Goal: Task Accomplishment & Management: Use online tool/utility

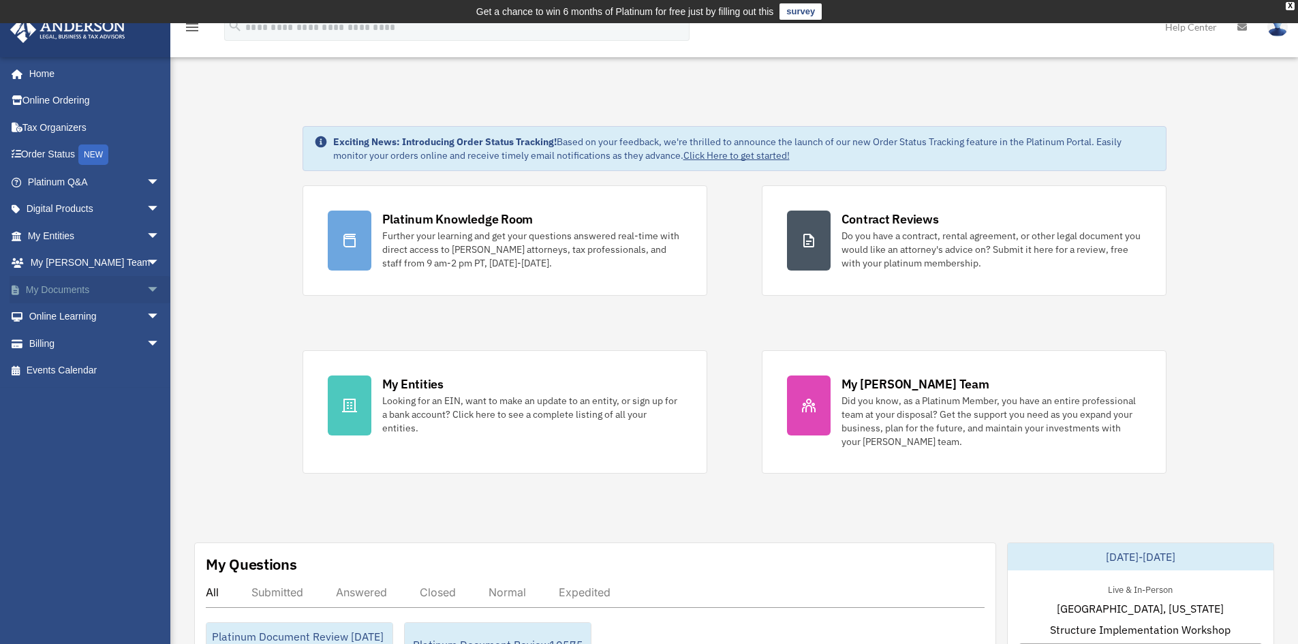
click at [146, 287] on span "arrow_drop_down" at bounding box center [159, 290] width 27 height 28
click at [53, 315] on link "Box" at bounding box center [99, 316] width 161 height 27
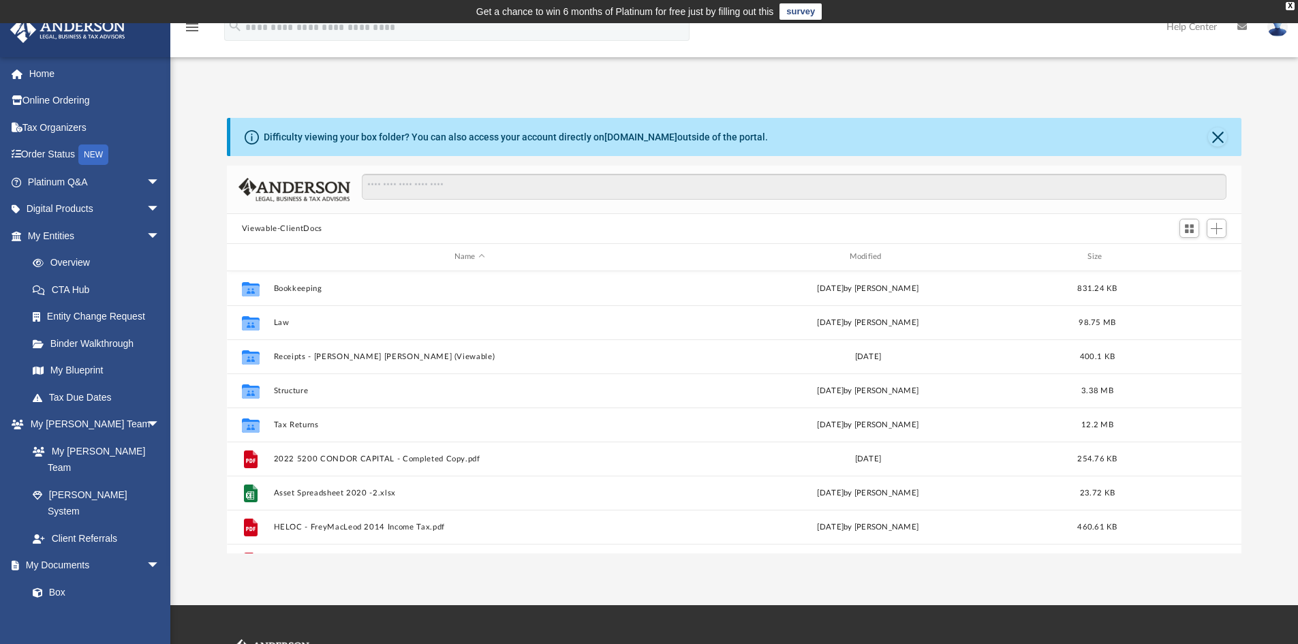
scroll to position [300, 1004]
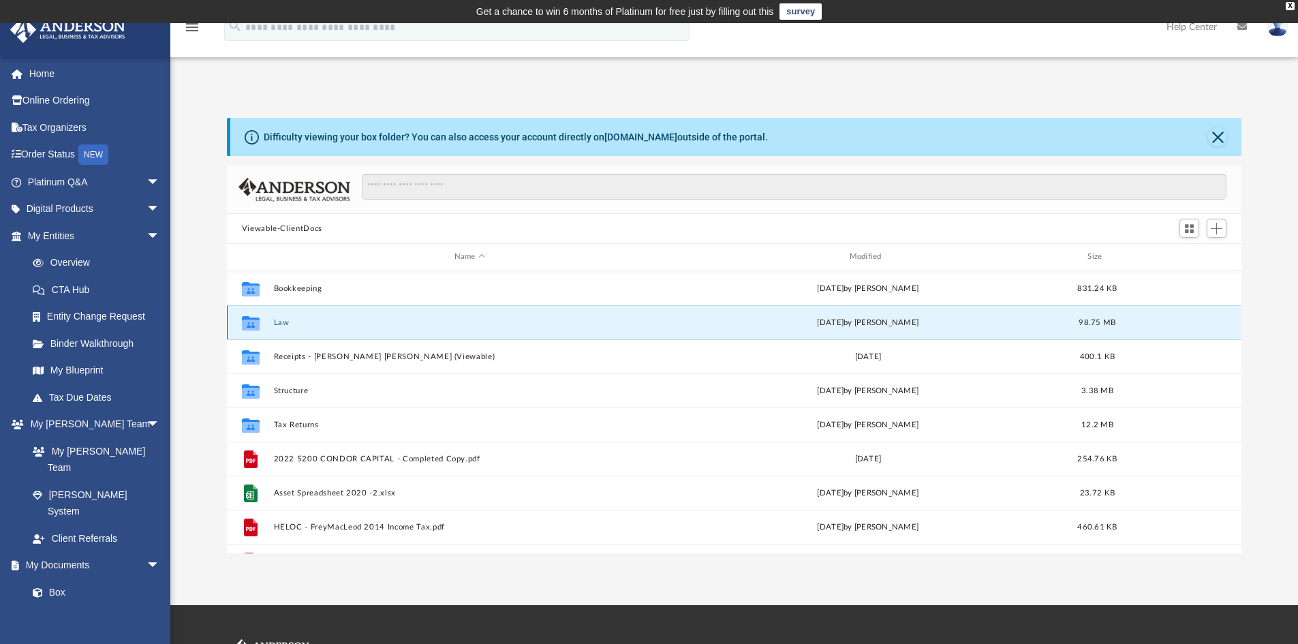
click at [285, 323] on button "Law" at bounding box center [469, 322] width 392 height 9
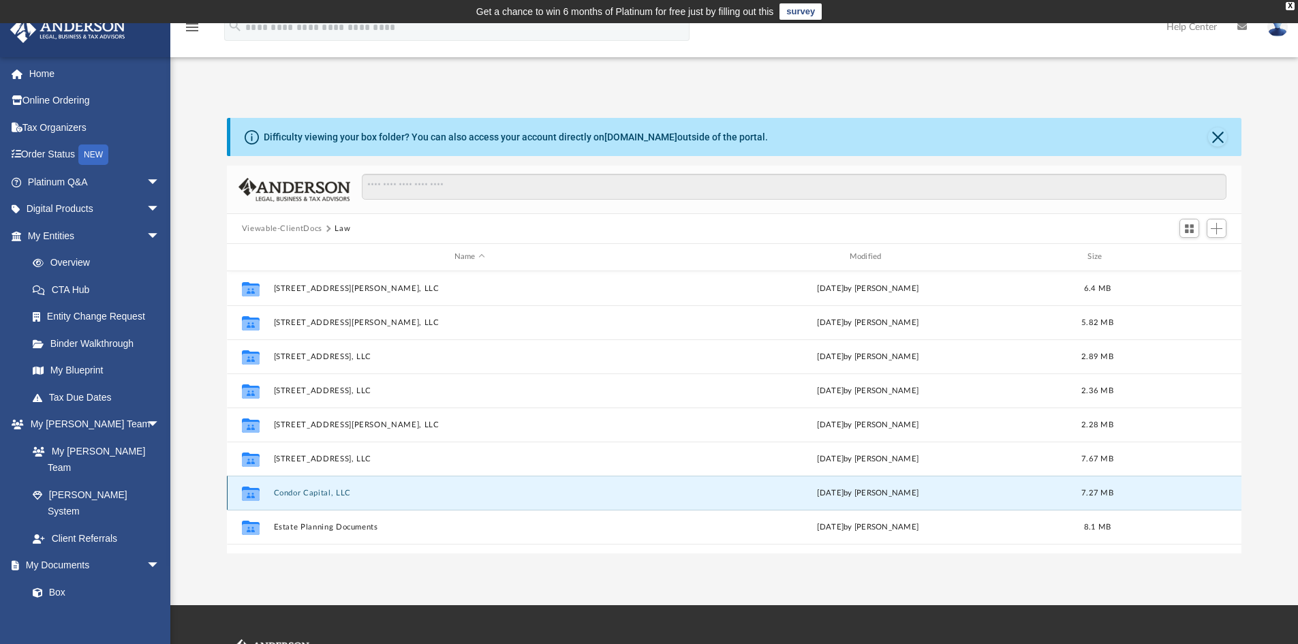
click at [312, 493] on button "Condor Capital, LLC" at bounding box center [469, 493] width 392 height 9
click at [252, 493] on icon "grid" at bounding box center [251, 493] width 18 height 14
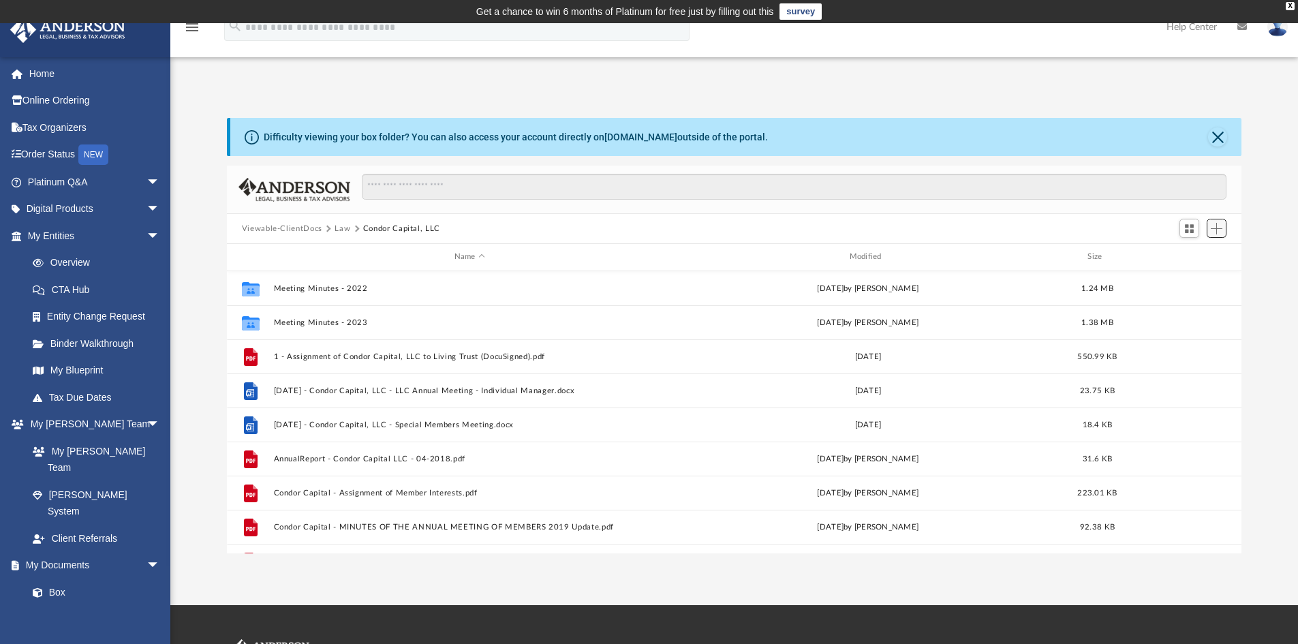
click at [1217, 227] on span "Add" at bounding box center [1217, 229] width 12 height 12
click at [1192, 258] on li "Upload" at bounding box center [1197, 256] width 44 height 14
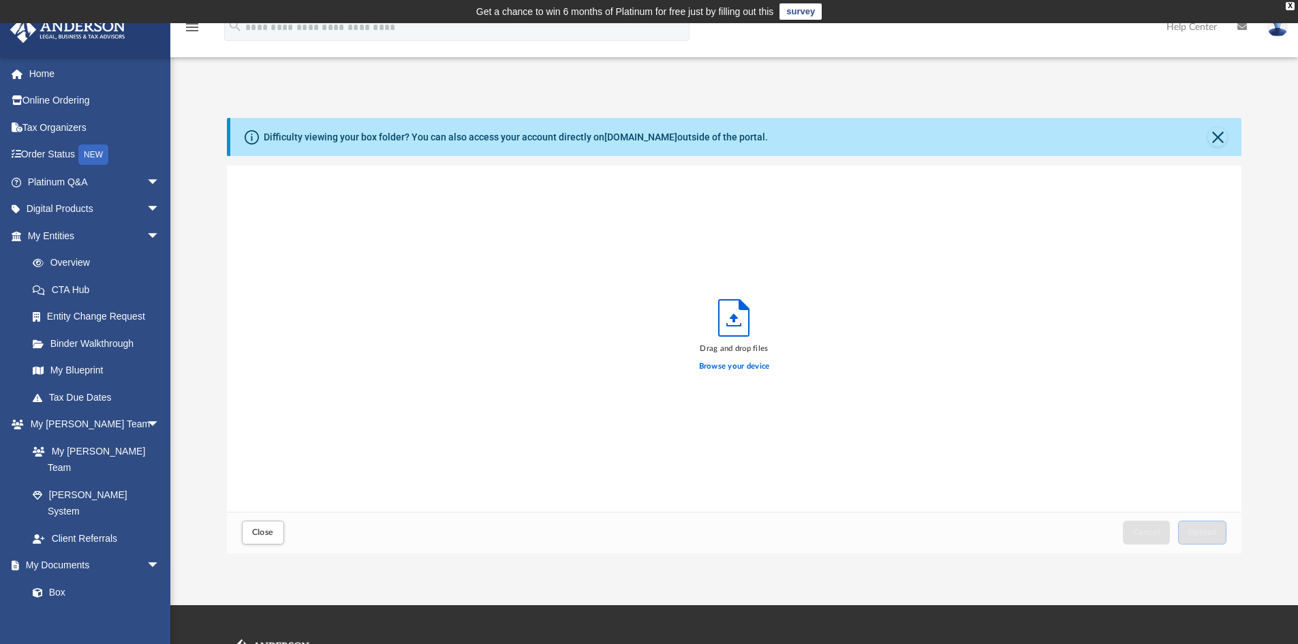
scroll to position [335, 1004]
click at [748, 366] on label "Browse your device" at bounding box center [734, 366] width 71 height 12
click at [0, 0] on input "Browse your device" at bounding box center [0, 0] width 0 height 0
click at [1201, 534] on span "Upload" at bounding box center [1202, 532] width 29 height 8
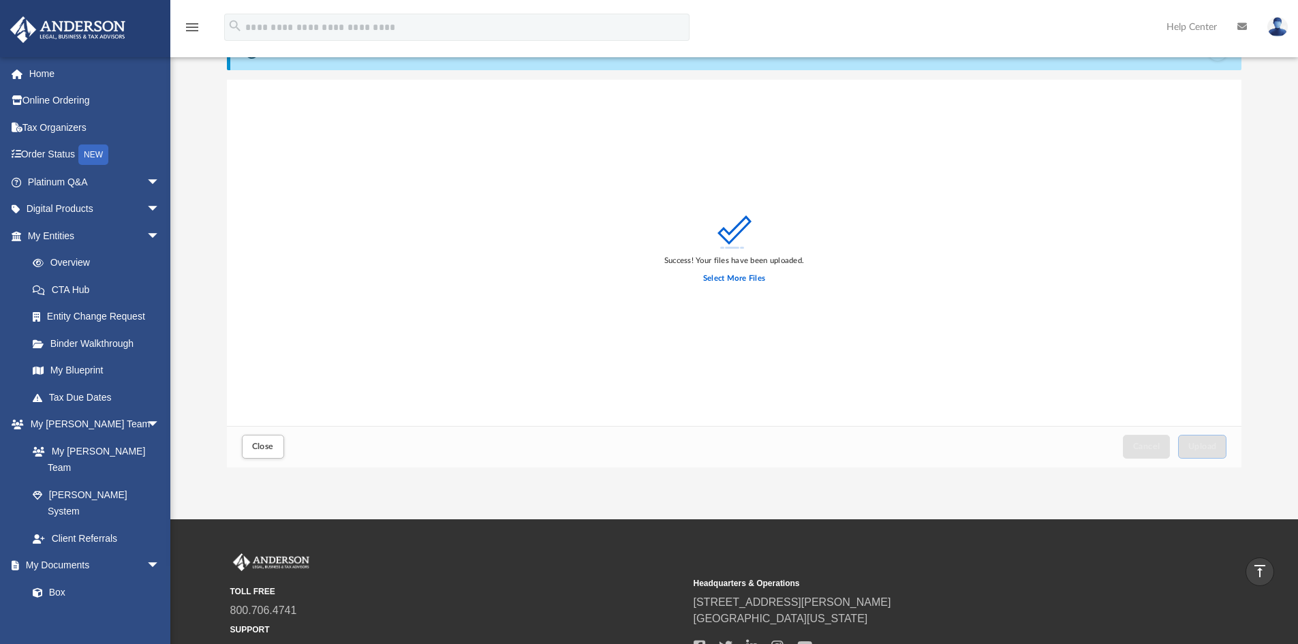
scroll to position [0, 0]
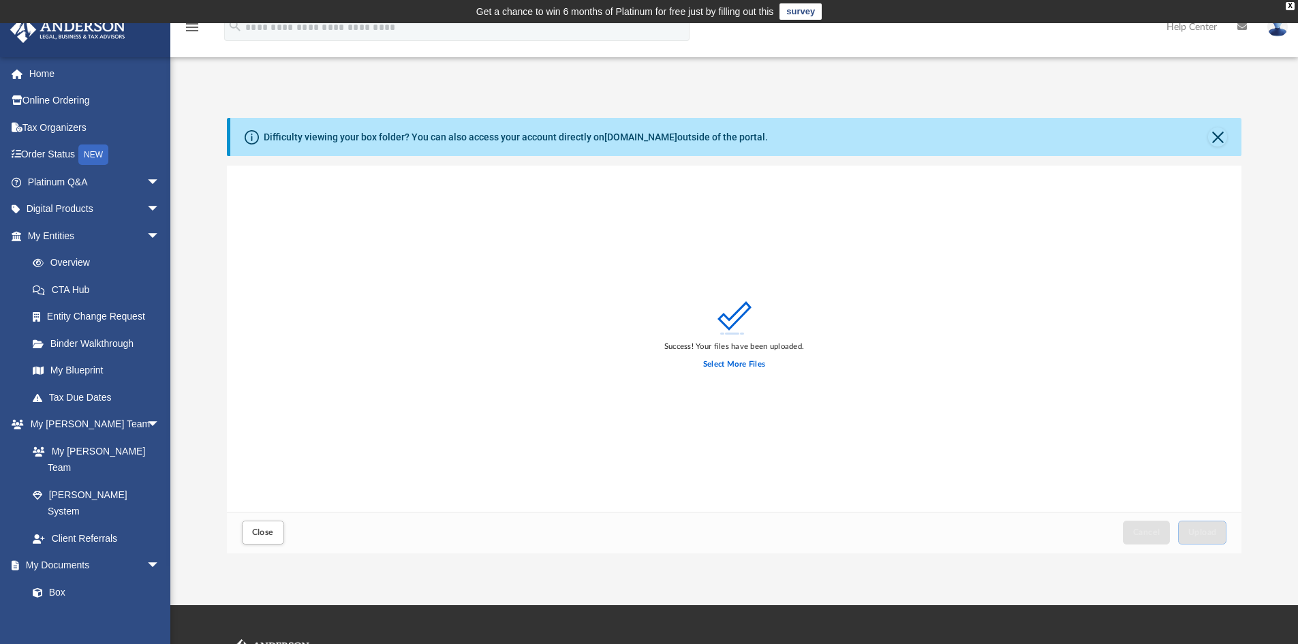
click at [1277, 28] on img at bounding box center [1277, 27] width 20 height 20
click at [1040, 118] on link "Logout" at bounding box center [1073, 119] width 136 height 28
